Goal: Check status

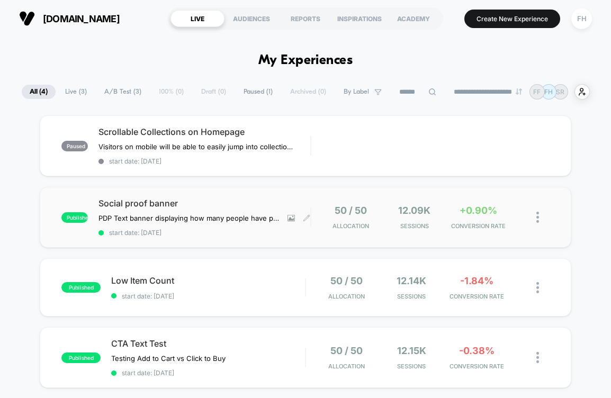
click at [142, 208] on div "Social proof banner PDP Text banner displaying how many people have purchased a…" at bounding box center [204, 217] width 212 height 39
